Goal: Check status: Check status

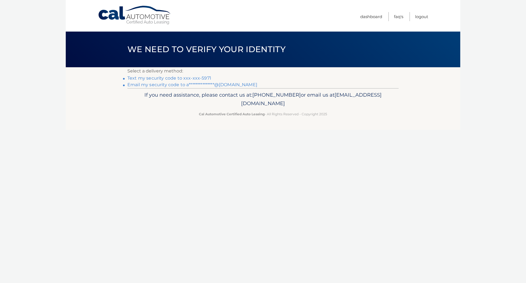
click at [198, 78] on link "Text my security code to xxx-xxx-5971" at bounding box center [169, 77] width 84 height 5
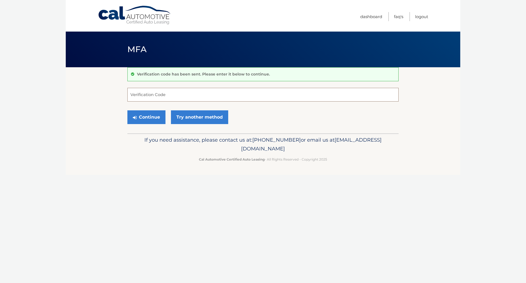
click at [158, 96] on input "Verification Code" at bounding box center [262, 95] width 271 height 14
type input "491816"
click at [139, 120] on button "Continue" at bounding box center [146, 117] width 38 height 14
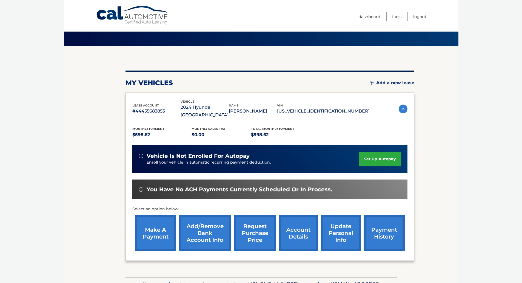
scroll to position [50, 0]
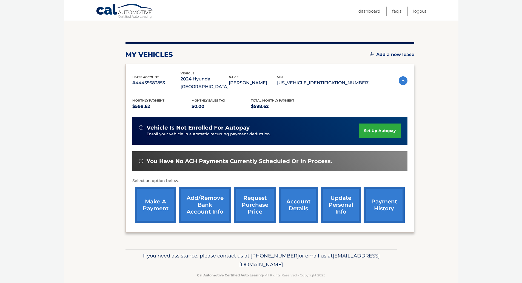
click at [391, 205] on link "payment history" at bounding box center [384, 205] width 41 height 36
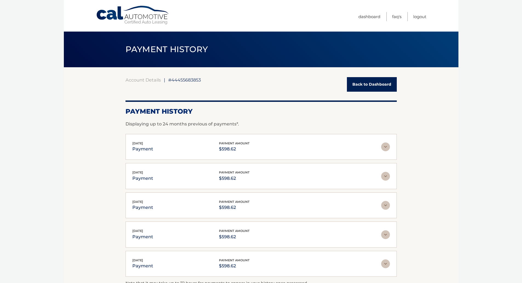
click at [386, 148] on img at bounding box center [385, 146] width 9 height 9
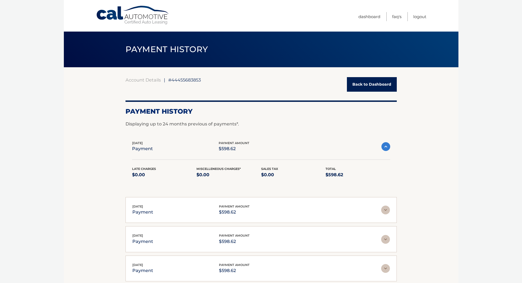
click at [69, 201] on section "Account Details | #44455683853 Back to Dashboard Payment History Displaying up …" at bounding box center [261, 209] width 395 height 285
click at [387, 146] on img at bounding box center [386, 146] width 9 height 9
